Goal: Check status: Check status

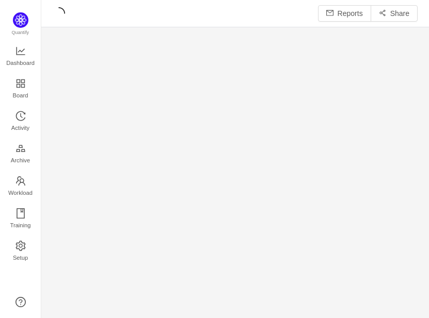
scroll to position [5, 5]
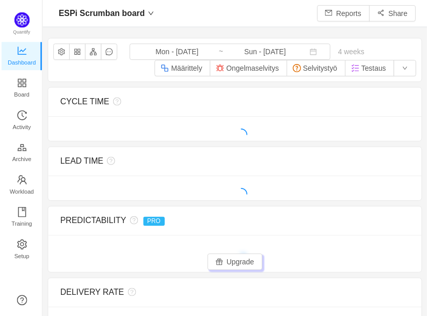
scroll to position [316, 387]
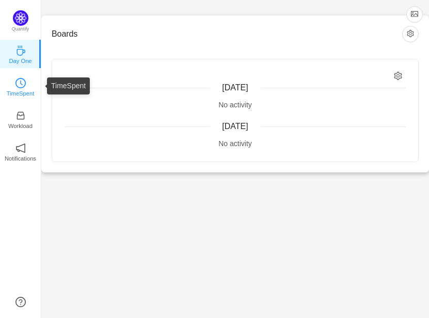
click at [25, 82] on icon "icon: clock-circle" at bounding box center [20, 83] width 10 height 10
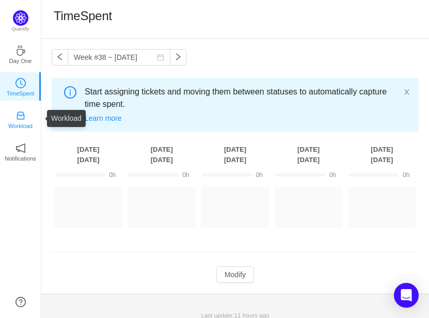
click at [25, 123] on p "Workload" at bounding box center [20, 125] width 24 height 9
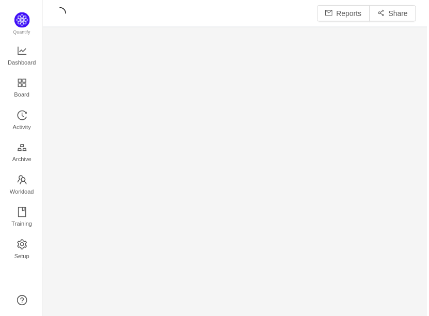
scroll to position [318, 387]
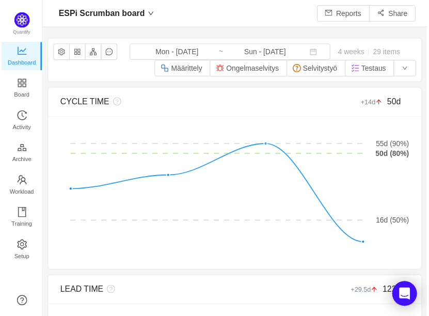
scroll to position [316, 387]
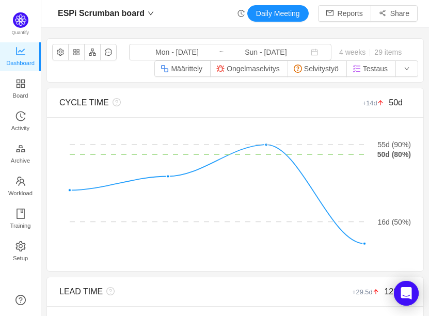
click at [354, 53] on span "4 weeks 29 items" at bounding box center [370, 52] width 78 height 8
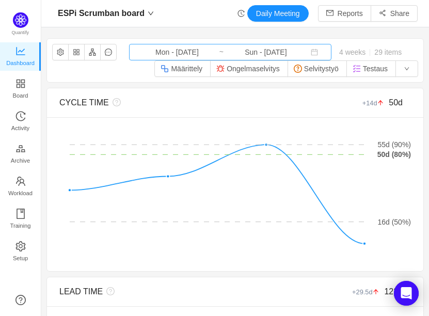
click at [151, 53] on input "Mon - [DATE]" at bounding box center [177, 51] width 84 height 11
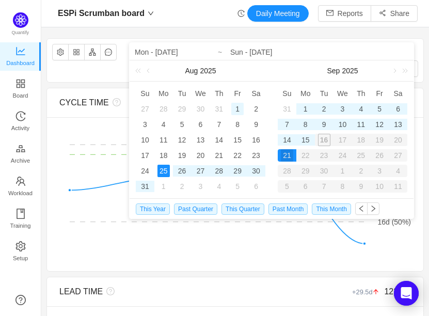
click at [239, 106] on div "1" at bounding box center [237, 109] width 12 height 12
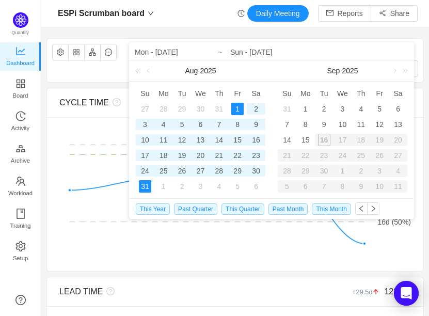
click at [144, 191] on div "31" at bounding box center [145, 186] width 12 height 12
type input "Fri - [DATE]"
type input "Sun - [DATE]"
